Goal: Information Seeking & Learning: Understand process/instructions

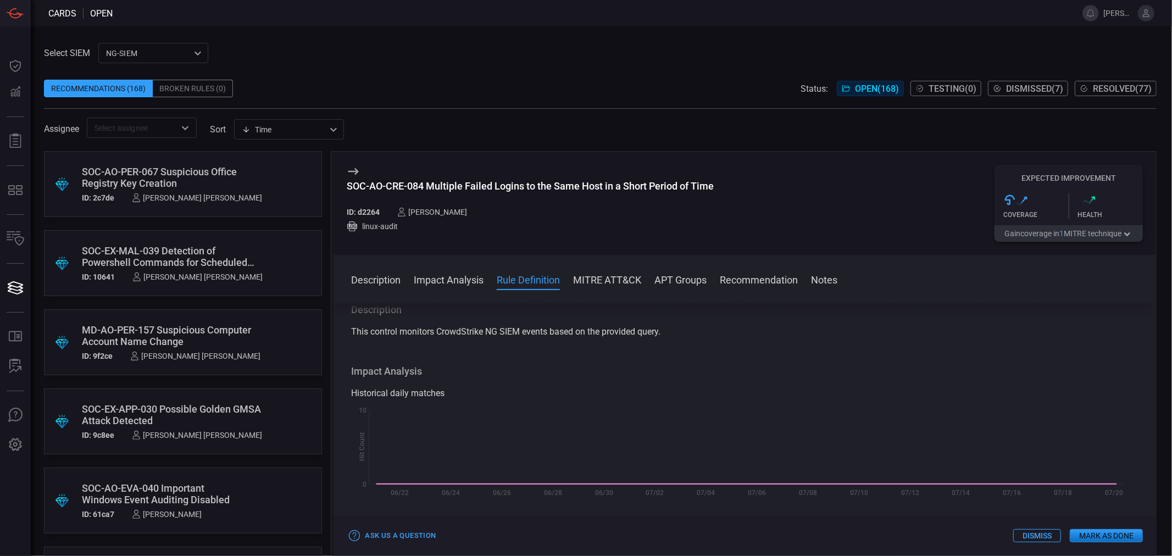
scroll to position [239, 0]
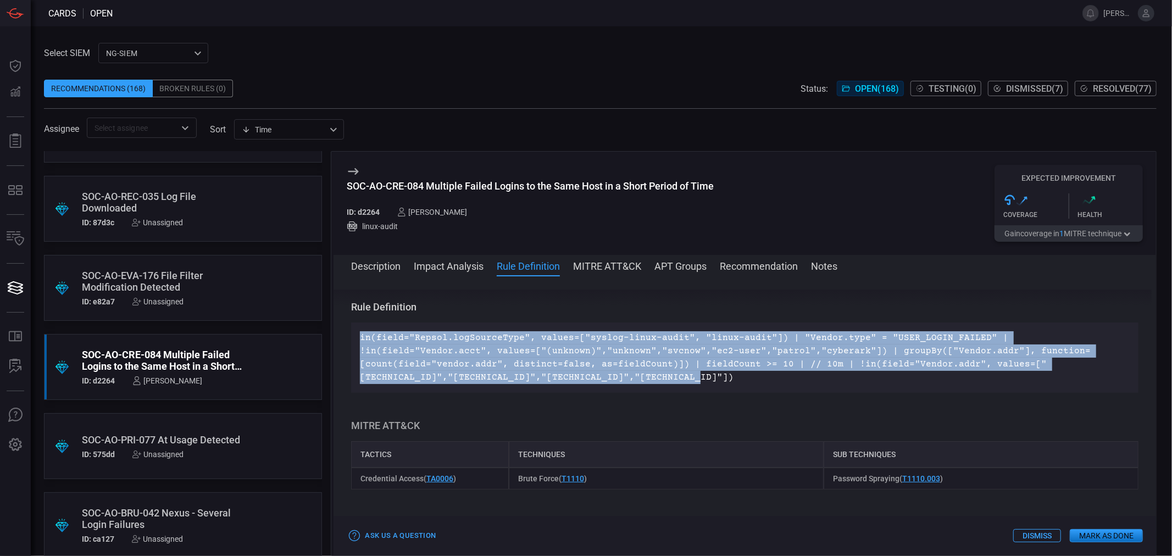
click at [516, 358] on p "in(field="Repsol.logSourceType", values=["syslog-linux-audit", "linux-audit"]) …" at bounding box center [745, 357] width 770 height 53
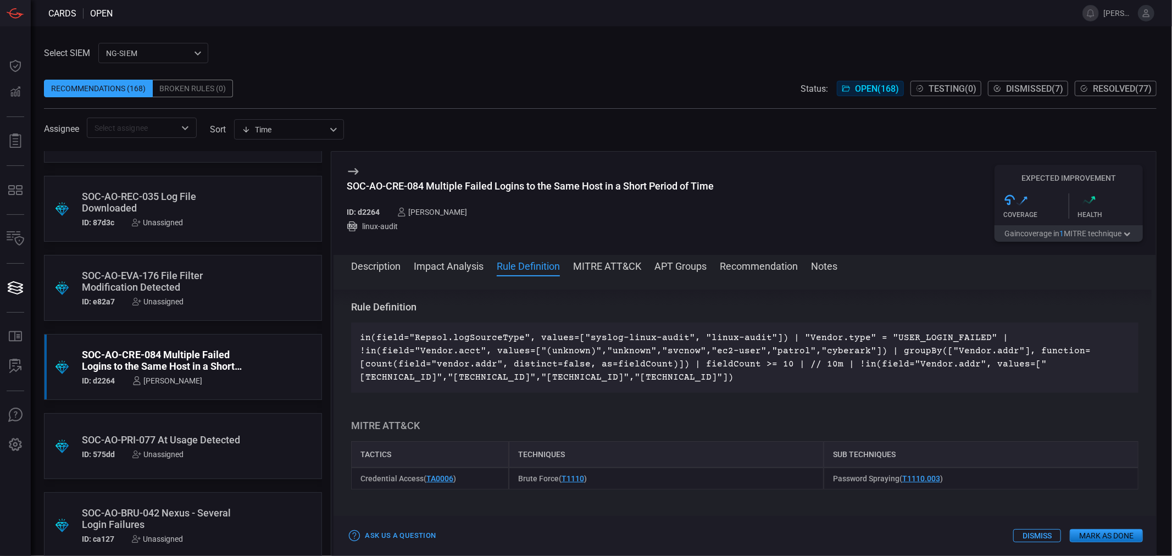
click at [140, 434] on div "SOC-AO-PRI-077 At Usage Detected" at bounding box center [162, 440] width 160 height 12
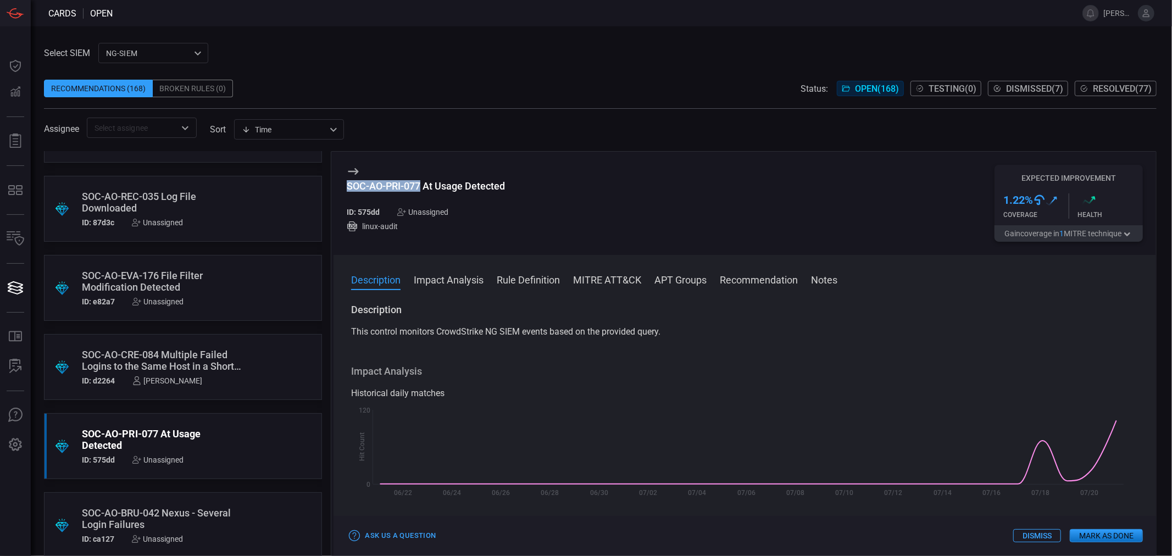
drag, startPoint x: 421, startPoint y: 187, endPoint x: 347, endPoint y: 186, distance: 73.7
click at [347, 186] on div "SOC-AO-PRI-077 At Usage Detected" at bounding box center [426, 186] width 158 height 12
copy div "SOC-AO-PRI-077"
click at [547, 278] on button "Rule Definition" at bounding box center [528, 279] width 63 height 13
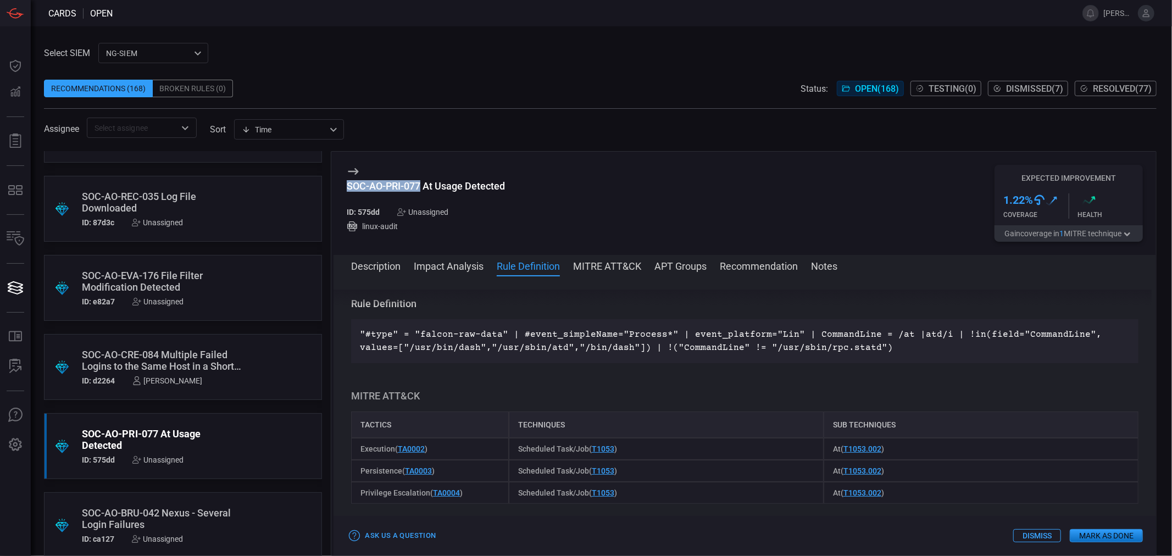
scroll to position [2536, 0]
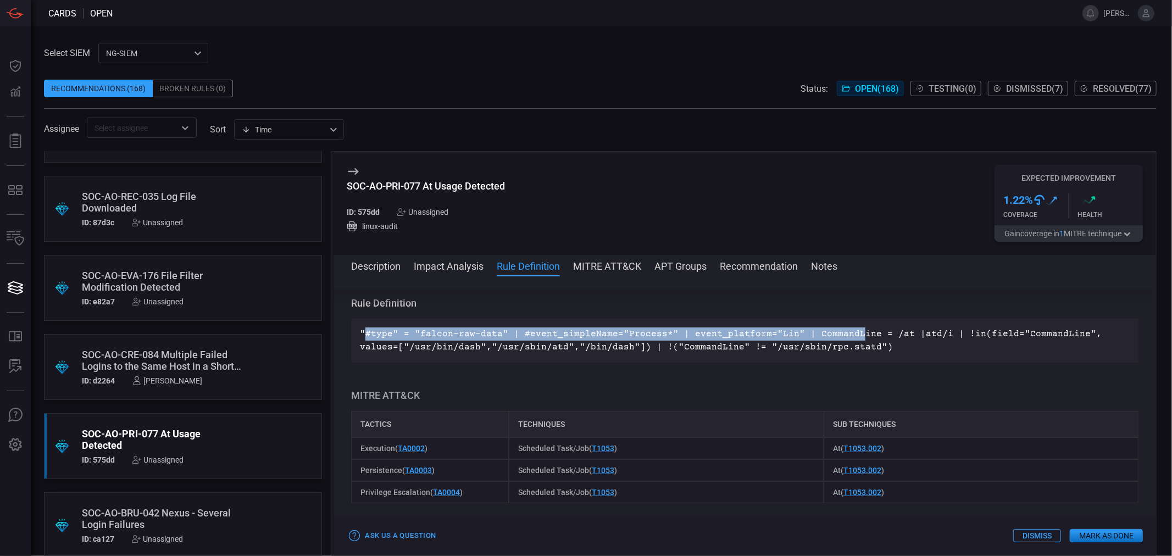
drag, startPoint x: 844, startPoint y: 347, endPoint x: 367, endPoint y: 329, distance: 477.4
click at [367, 329] on div ""#type" = "falcon-raw-data" | #event_simpleName="Process*" | event_platform="Li…" at bounding box center [745, 341] width 788 height 44
click at [557, 341] on p ""#type" = "falcon-raw-data" | #event_simpleName="Process*" | event_platform="Li…" at bounding box center [745, 341] width 770 height 26
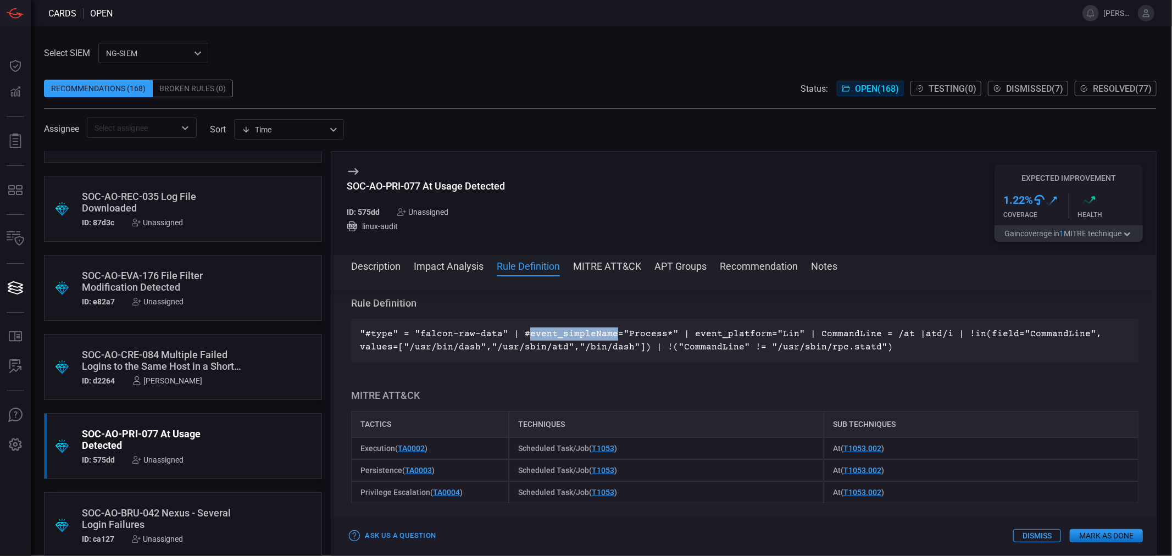
click at [557, 341] on p ""#type" = "falcon-raw-data" | #event_simpleName="Process*" | event_platform="Li…" at bounding box center [745, 341] width 770 height 26
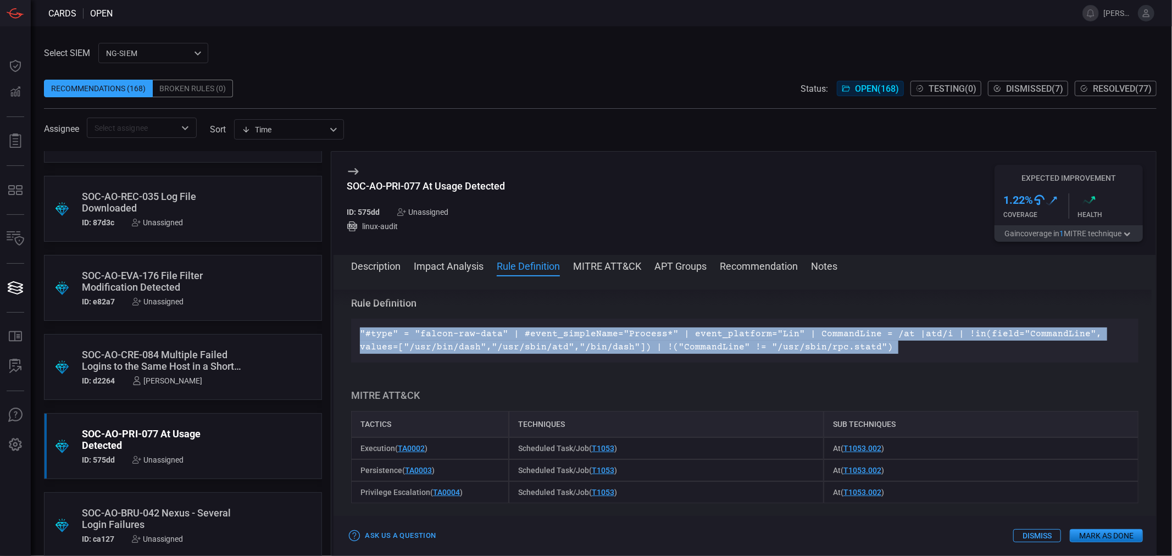
click at [557, 341] on p ""#type" = "falcon-raw-data" | #event_simpleName="Process*" | event_platform="Li…" at bounding box center [745, 341] width 770 height 26
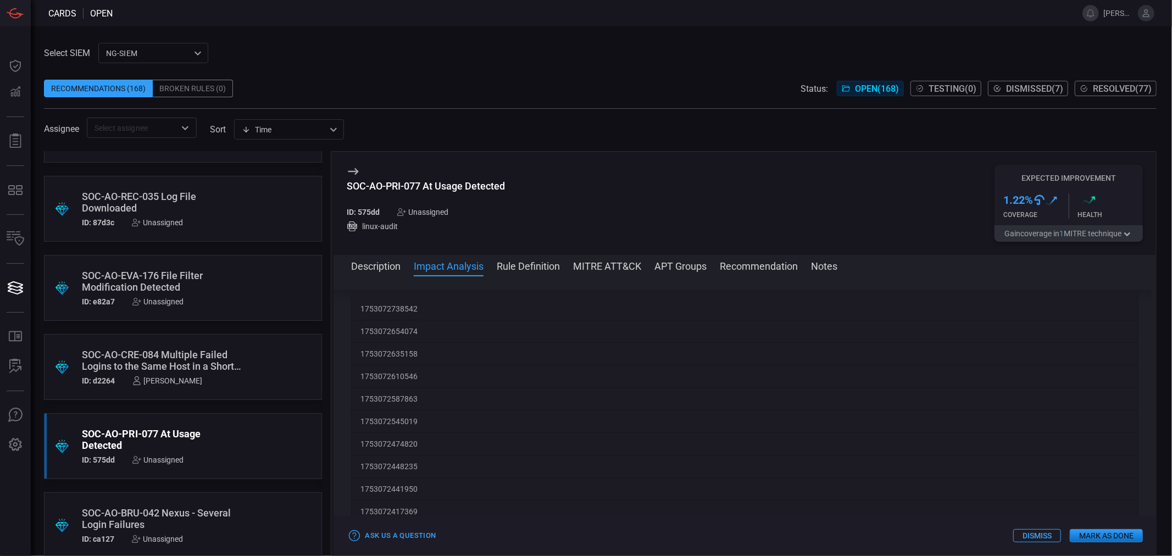
scroll to position [1446, 0]
